Goal: Task Accomplishment & Management: Complete application form

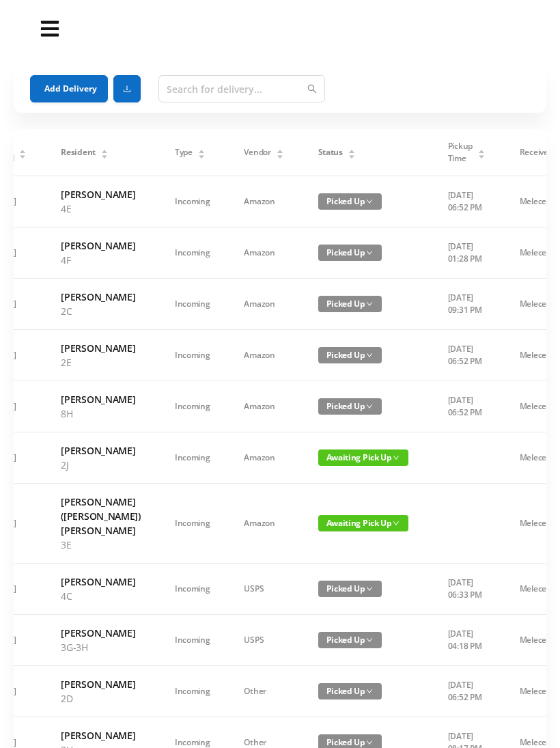
click at [338, 156] on div "Status" at bounding box center [337, 152] width 38 height 12
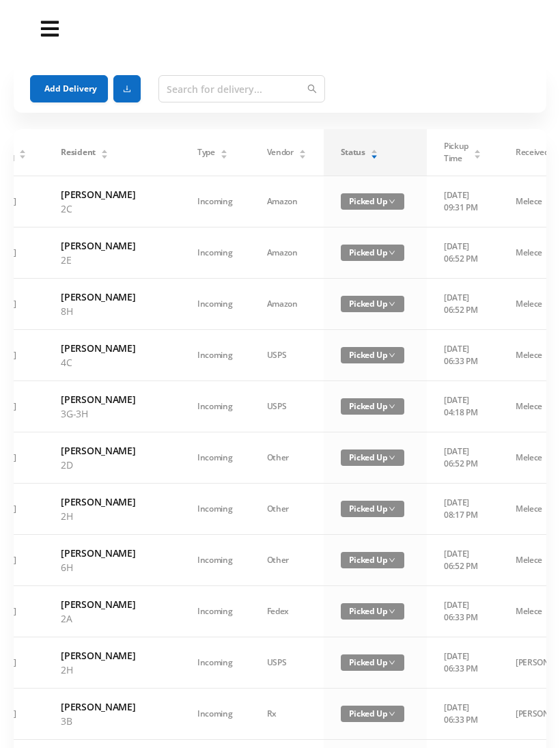
click at [370, 156] on icon "icon: caret-down" at bounding box center [374, 157] width 8 height 8
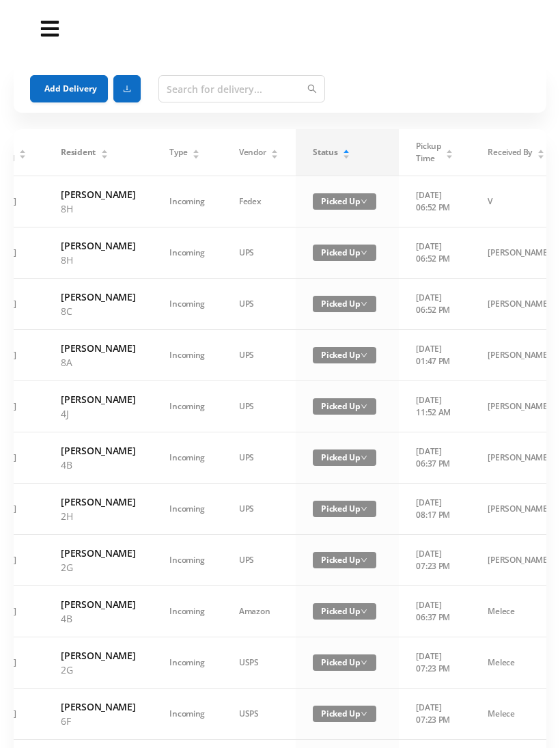
click at [338, 159] on div "Status" at bounding box center [332, 152] width 38 height 12
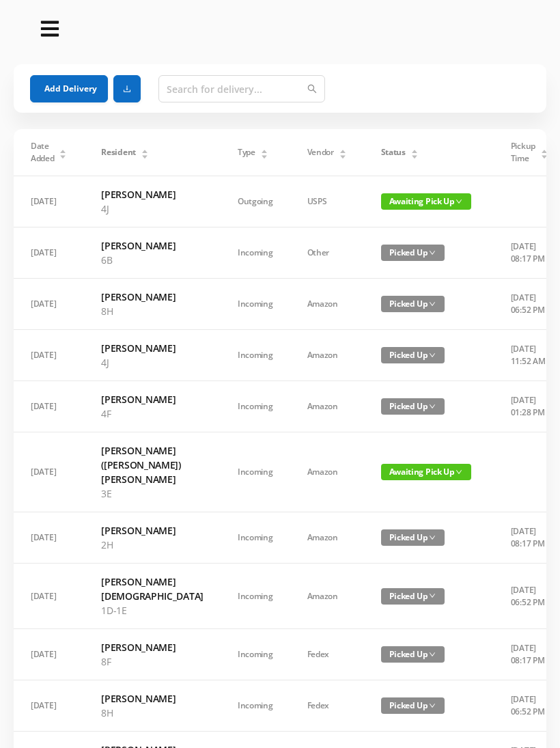
click at [381, 149] on span "Status" at bounding box center [393, 152] width 25 height 12
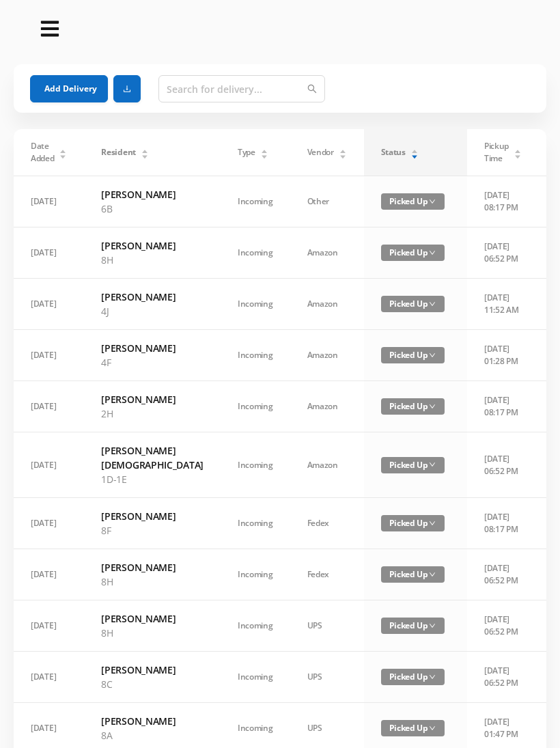
click at [381, 155] on span "Status" at bounding box center [393, 152] width 25 height 12
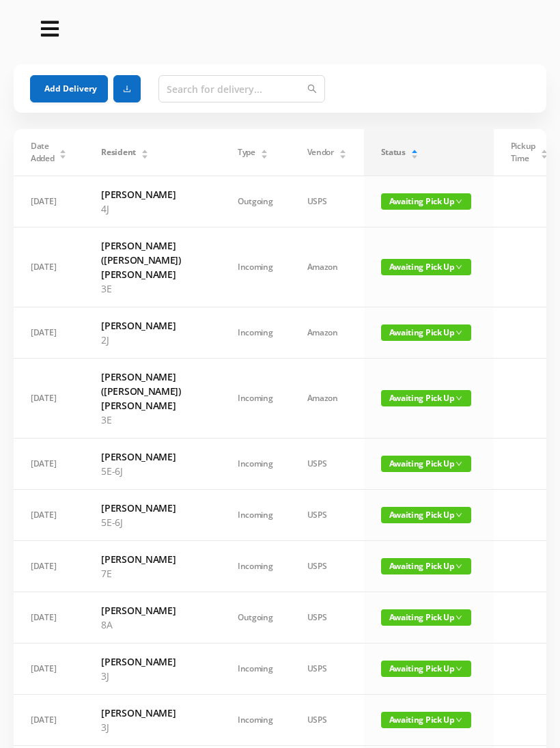
click at [70, 82] on button "Add Delivery" at bounding box center [69, 88] width 78 height 27
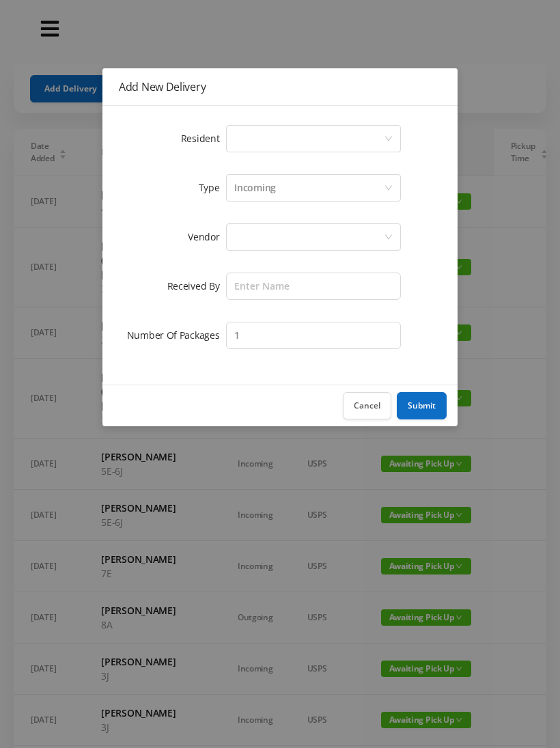
click at [258, 138] on div "Select a person" at bounding box center [309, 139] width 150 height 26
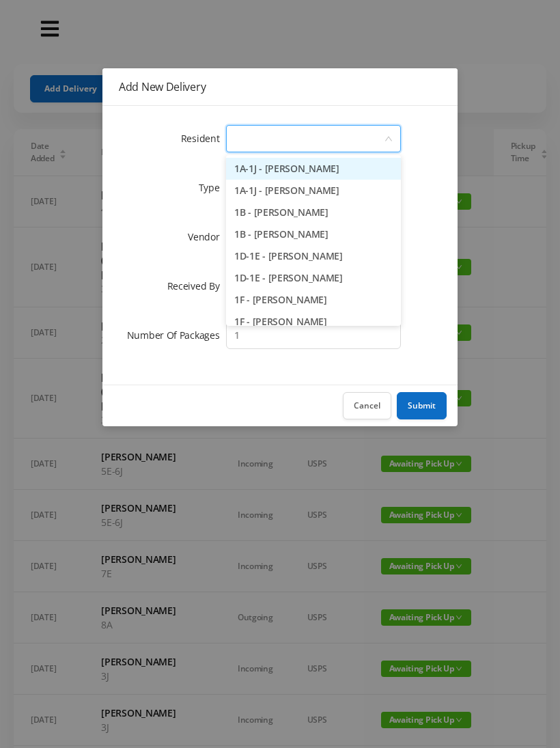
type input "8"
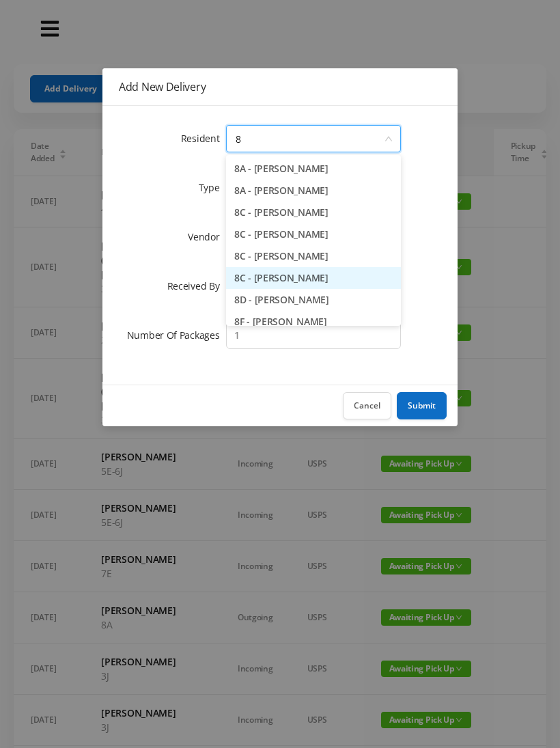
click at [313, 277] on li "8C - Karolina Lukasiewicz" at bounding box center [313, 278] width 175 height 22
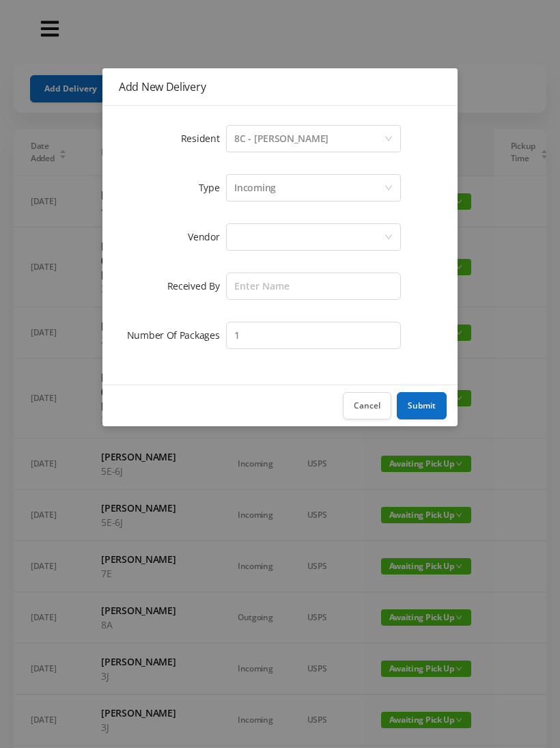
click at [254, 236] on div at bounding box center [309, 237] width 150 height 26
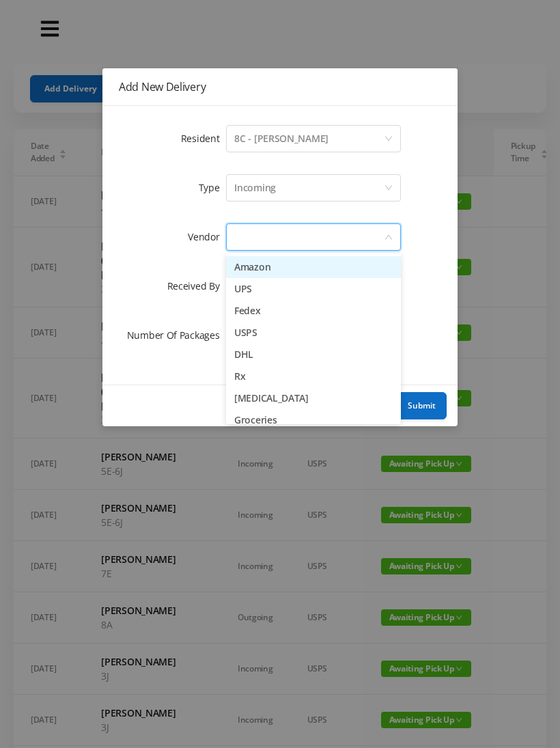
click at [318, 273] on li "Amazon" at bounding box center [313, 267] width 175 height 22
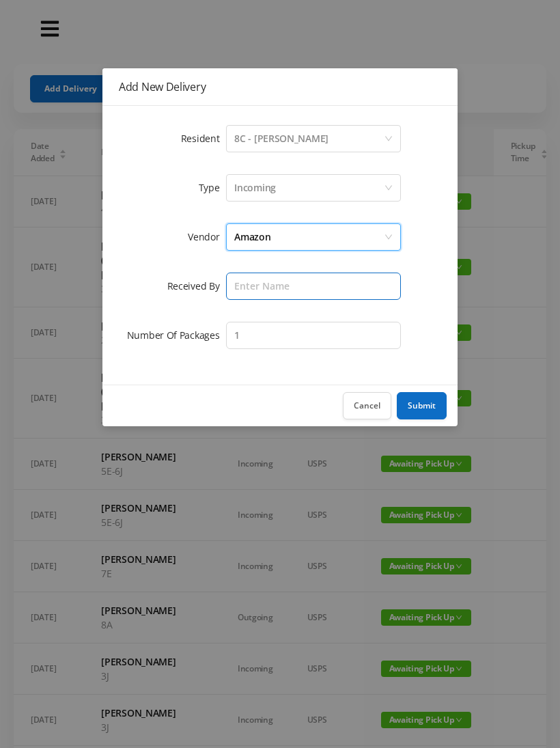
click at [259, 288] on input "text" at bounding box center [313, 286] width 175 height 27
type input "Wayne"
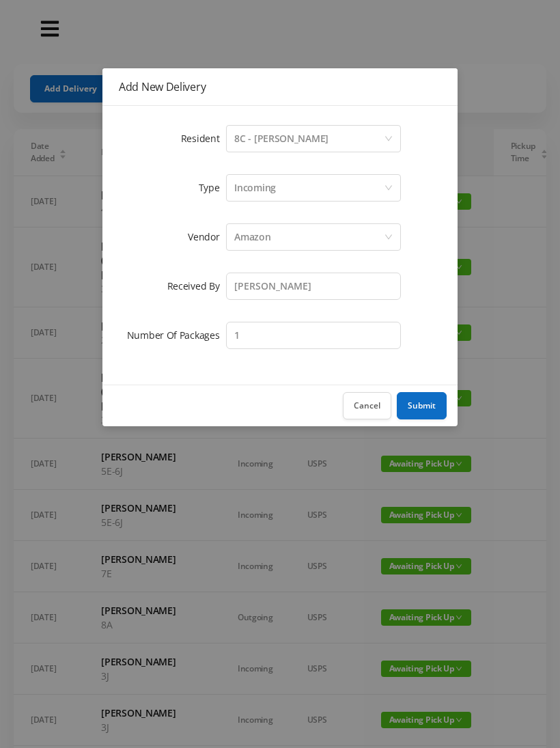
click at [428, 409] on button "Submit" at bounding box center [422, 405] width 50 height 27
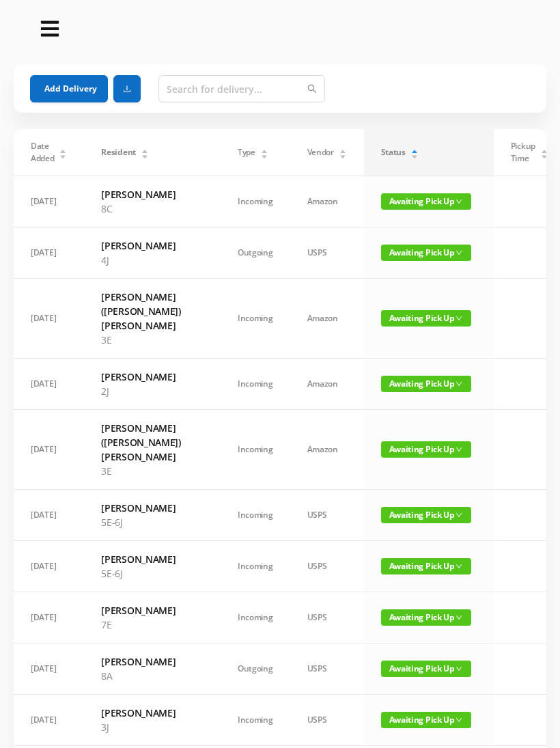
click at [76, 86] on button "Add Delivery" at bounding box center [69, 88] width 78 height 27
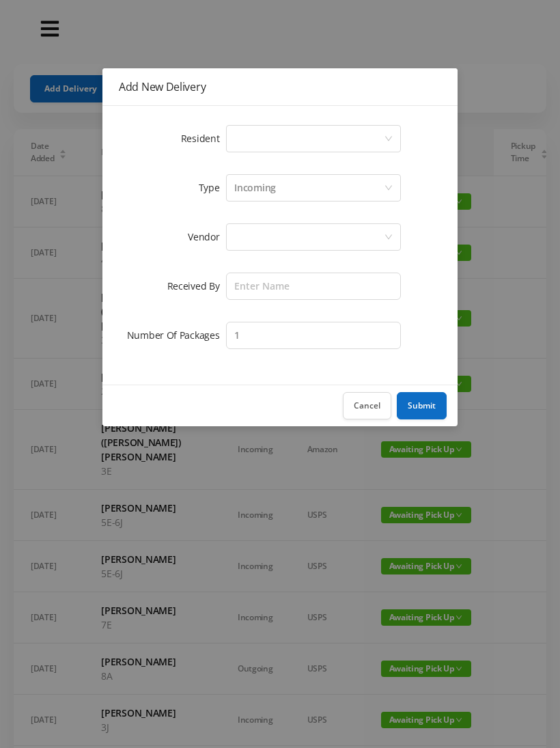
click at [257, 136] on div "Select a person" at bounding box center [309, 139] width 150 height 26
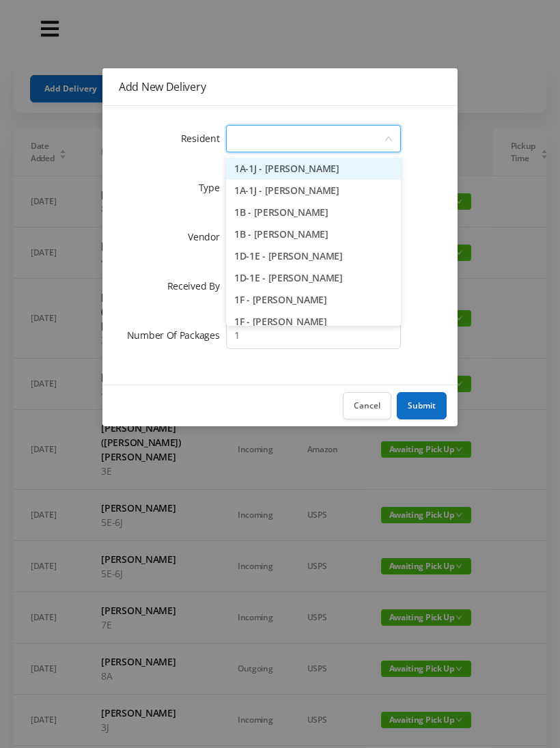
type input "5"
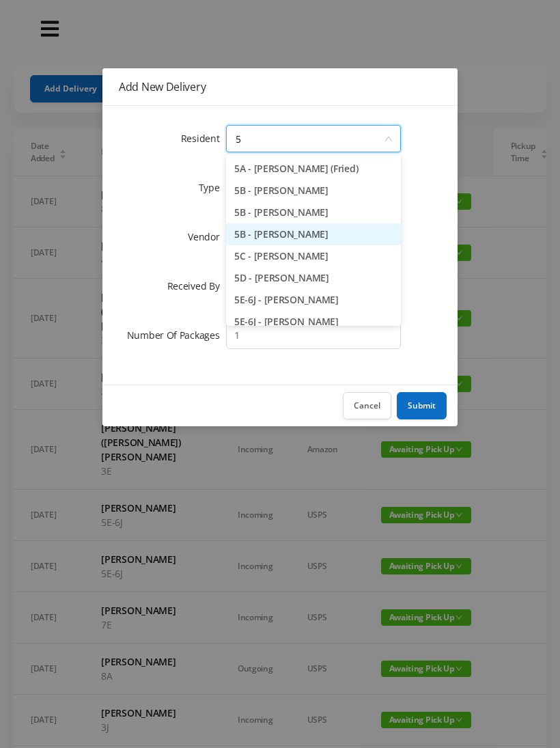
click at [310, 232] on li "5B - Nicole Fishstein" at bounding box center [313, 234] width 175 height 22
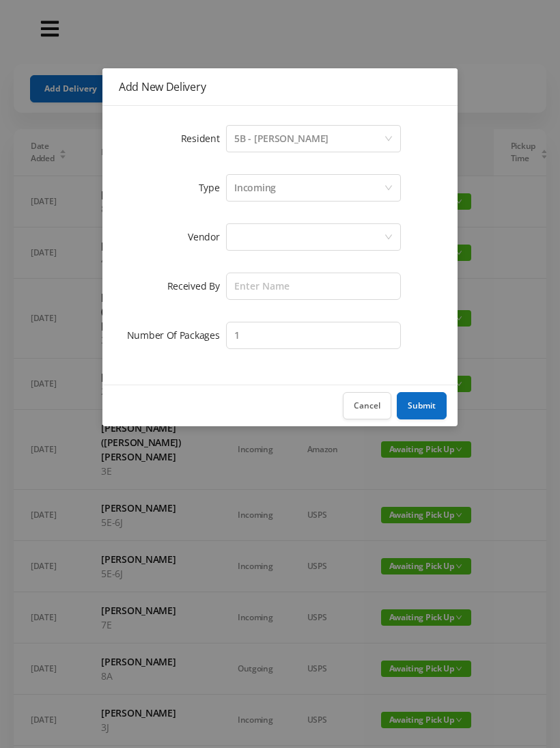
click at [254, 231] on div at bounding box center [309, 237] width 150 height 26
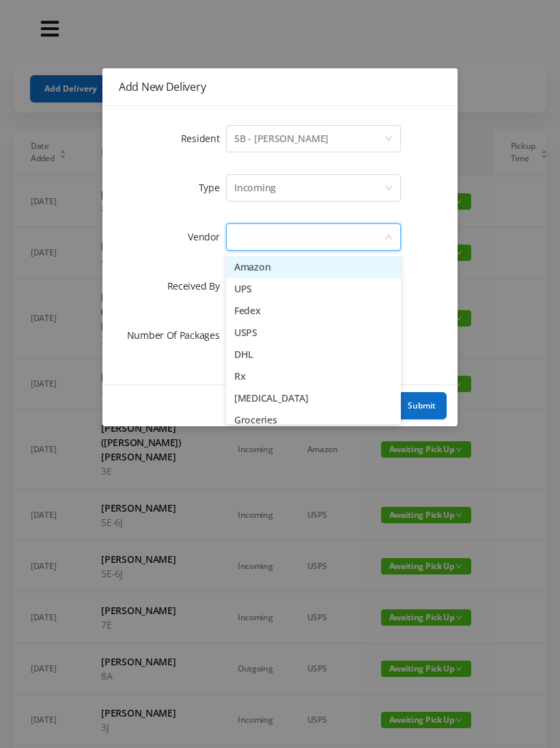
click at [292, 271] on li "Amazon" at bounding box center [313, 267] width 175 height 22
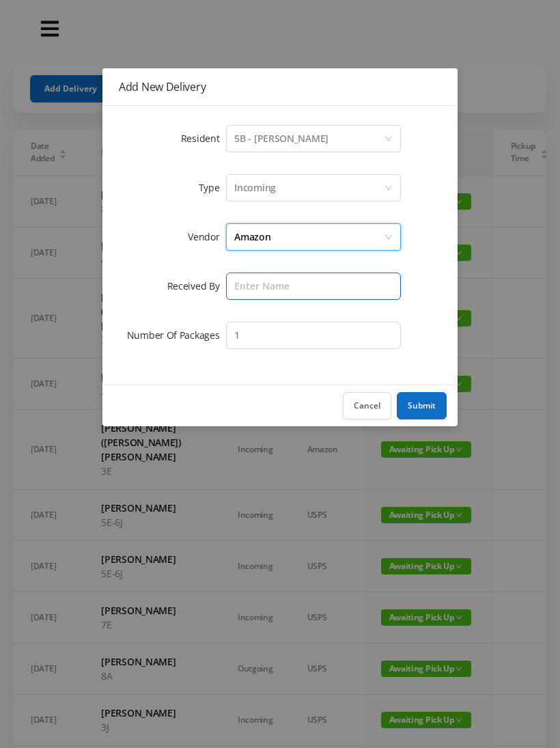
click at [252, 284] on input "text" at bounding box center [313, 286] width 175 height 27
type input "Wayne"
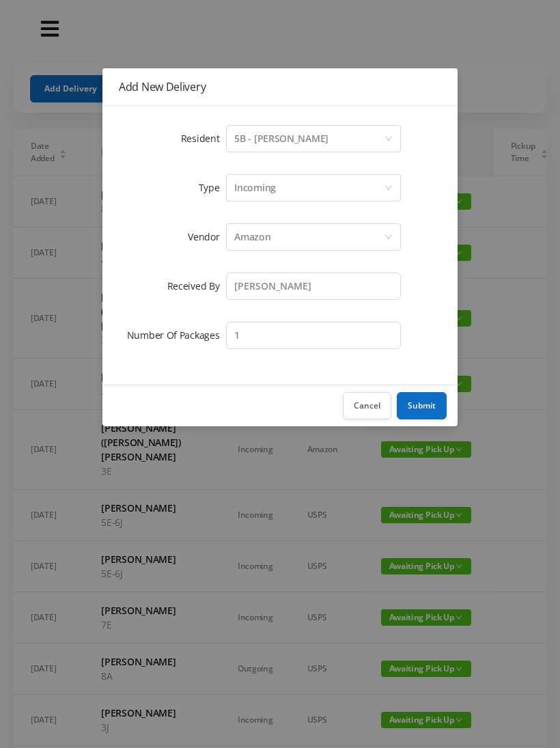
click at [441, 392] on button "Submit" at bounding box center [422, 405] width 50 height 27
